Goal: Information Seeking & Learning: Find contact information

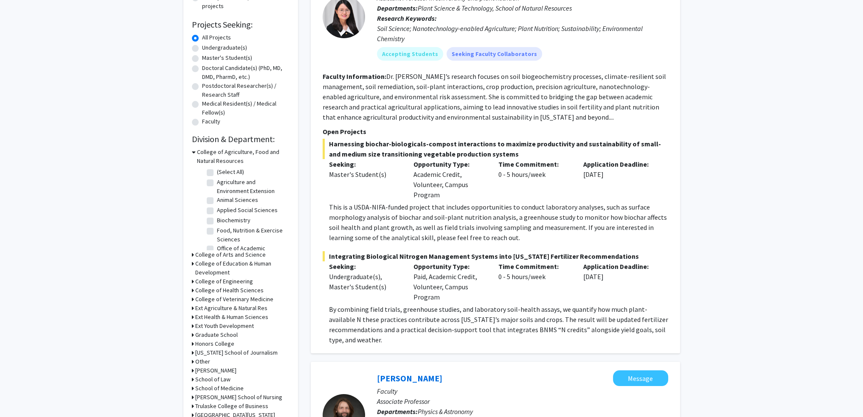
scroll to position [170, 0]
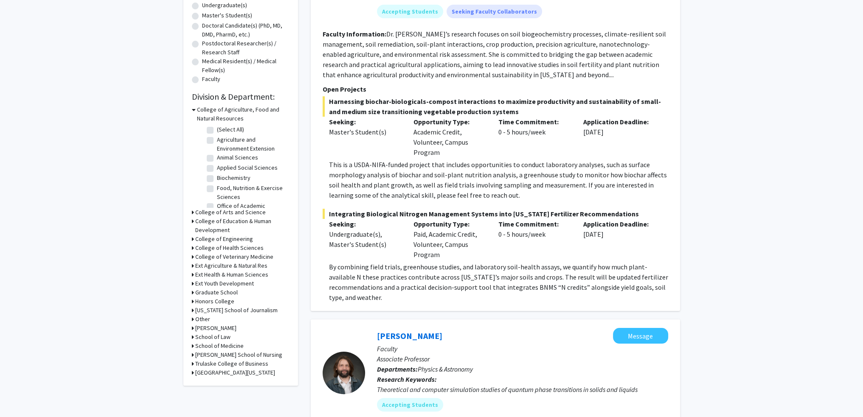
click at [205, 212] on h3 "College of Arts and Science" at bounding box center [230, 212] width 70 height 9
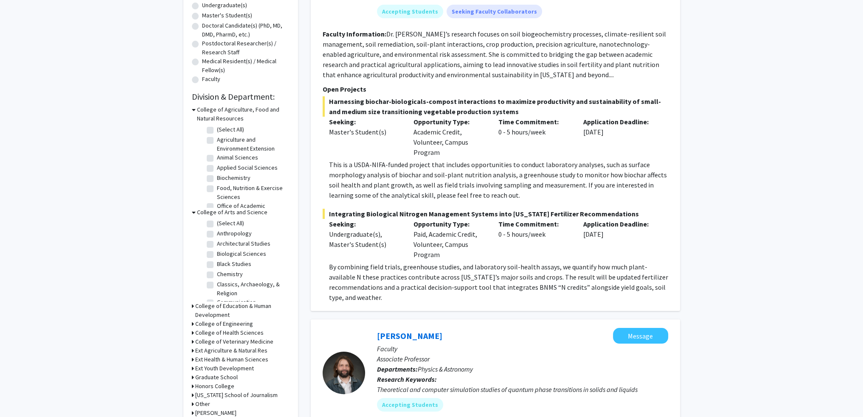
click at [217, 275] on label "Chemistry" at bounding box center [230, 274] width 26 height 9
click at [217, 275] on input "Chemistry" at bounding box center [220, 273] width 6 height 6
checkbox input "true"
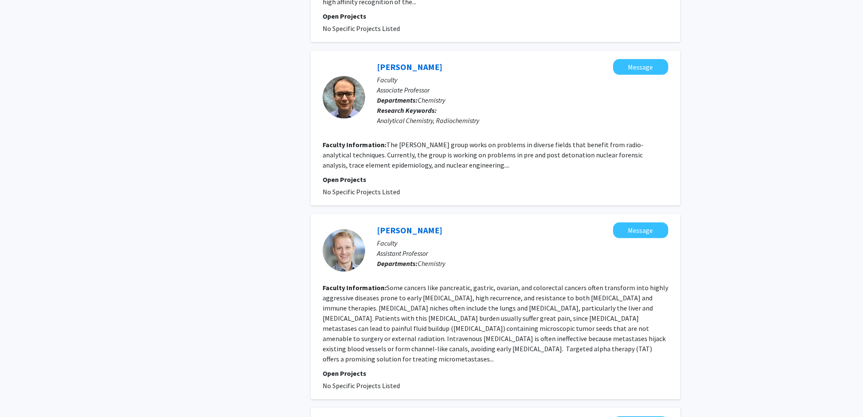
scroll to position [1061, 0]
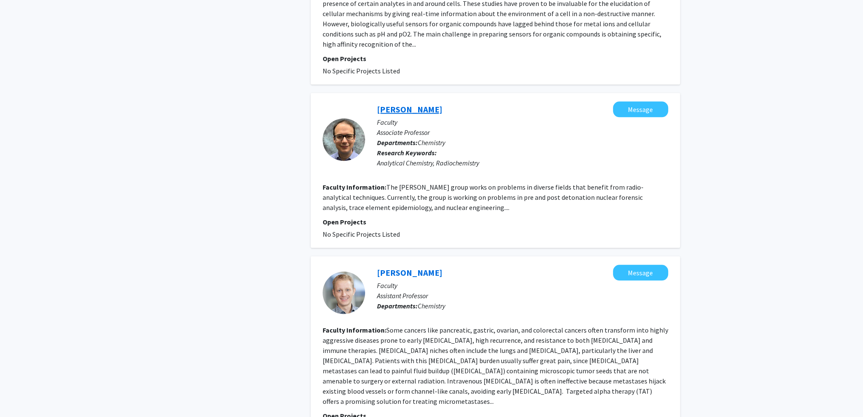
click at [408, 104] on link "[PERSON_NAME]" at bounding box center [409, 109] width 65 height 11
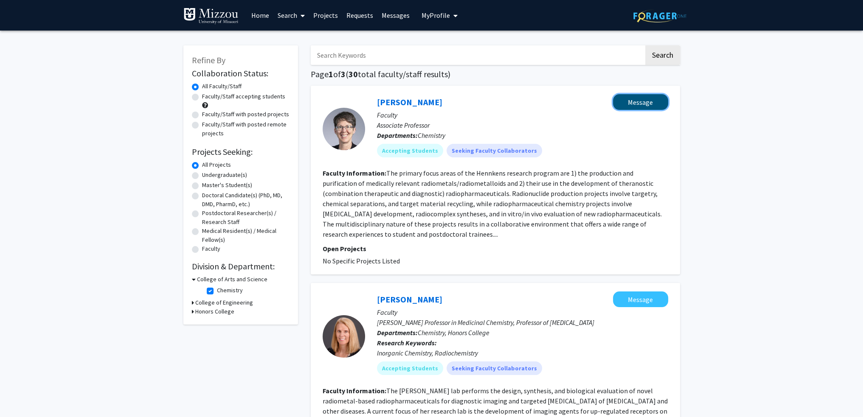
click at [635, 100] on button "Message" at bounding box center [640, 102] width 55 height 16
click at [391, 14] on link "Messages" at bounding box center [395, 15] width 37 height 30
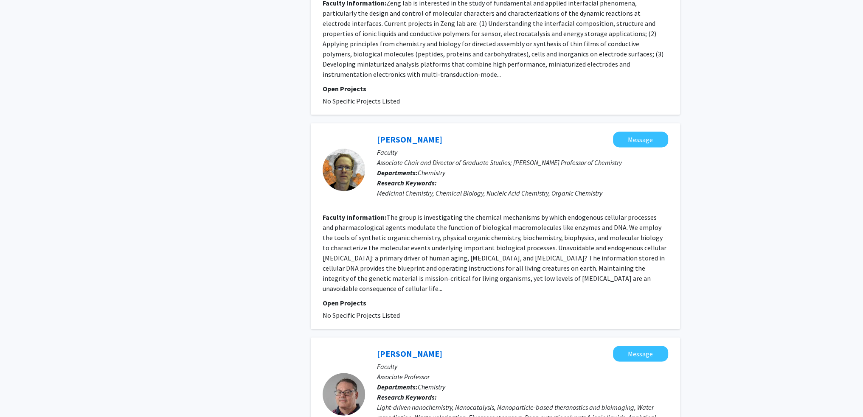
scroll to position [1813, 0]
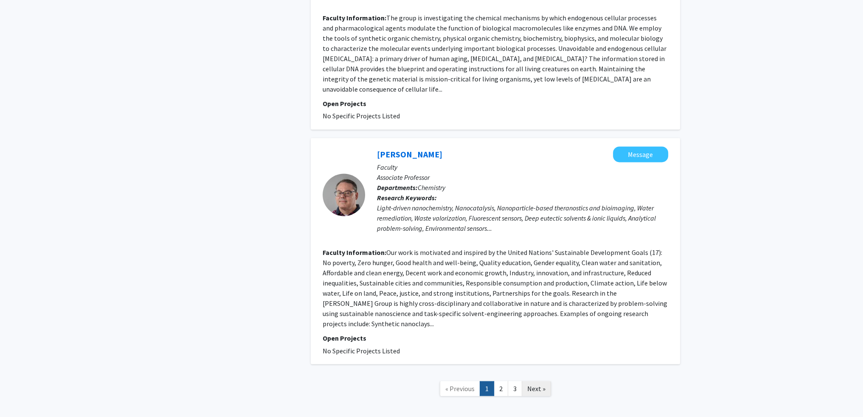
click at [538, 384] on span "Next »" at bounding box center [536, 388] width 18 height 8
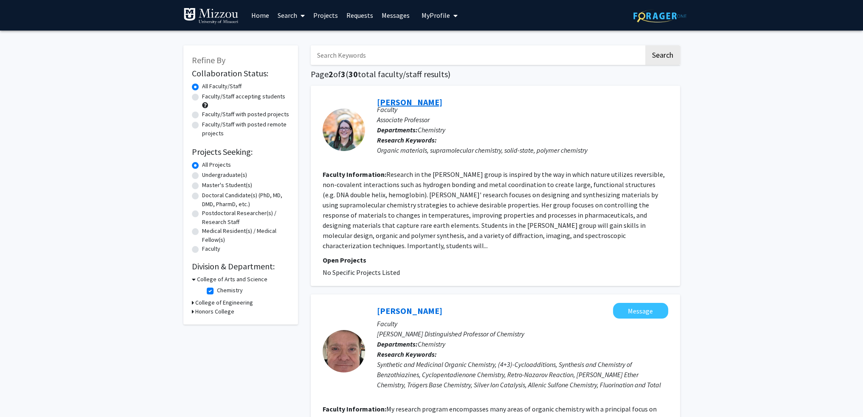
click at [397, 101] on link "[PERSON_NAME]" at bounding box center [409, 102] width 65 height 11
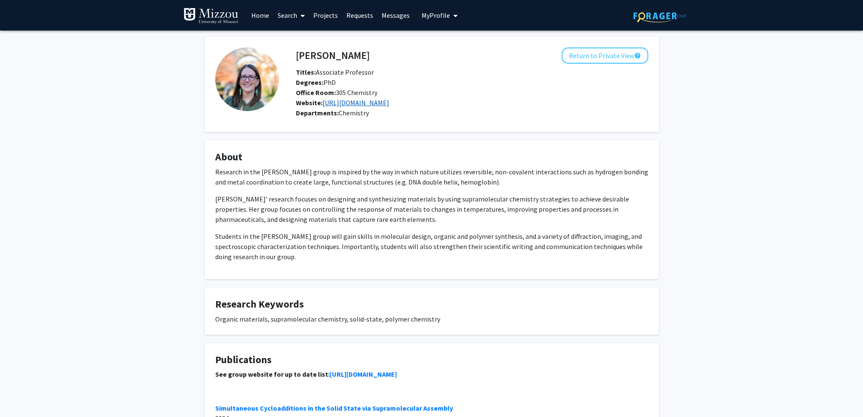
click at [389, 104] on link "[URL][DOMAIN_NAME]" at bounding box center [356, 103] width 67 height 8
